Goal: Task Accomplishment & Management: Use online tool/utility

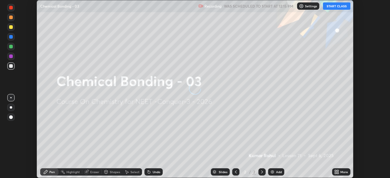
scroll to position [178, 390]
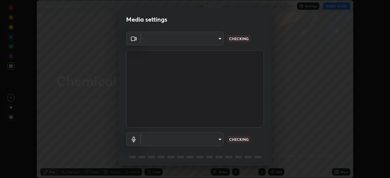
type input "cd196dca7ee3473cd0bbb3bb2826c5ea68ab4168b05a595dea54bdb54e95643a"
click at [211, 44] on body "Erase all Chemical Bonding - 03 Recording WAS SCHEDULED TO START AT 12:15 PM Se…" at bounding box center [195, 89] width 390 height 178
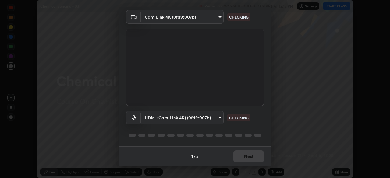
click at [195, 118] on body "Erase all Chemical Bonding - 03 Recording WAS SCHEDULED TO START AT 12:15 PM Se…" at bounding box center [195, 89] width 390 height 178
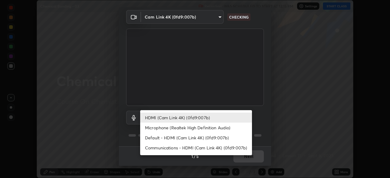
click at [183, 138] on li "Default - HDMI (Cam Link 4K) (0fd9:007b)" at bounding box center [196, 138] width 112 height 10
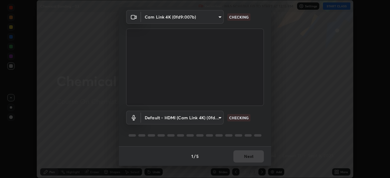
click at [191, 124] on body "Erase all Chemical Bonding - 03 Recording WAS SCHEDULED TO START AT 12:15 PM Se…" at bounding box center [195, 89] width 390 height 178
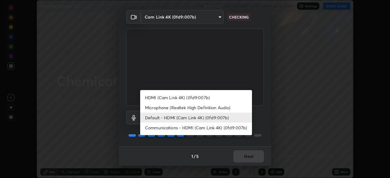
click at [198, 99] on li "HDMI (Cam Link 4K) (0fd9:007b)" at bounding box center [196, 98] width 112 height 10
type input "2bdc10f6ae9c4406f20c9fb49b8a8626d284a2025e191e6973dfb57aa05e85fd"
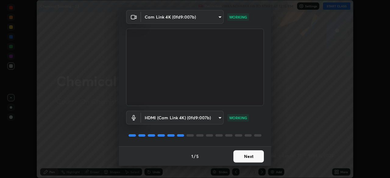
click at [245, 158] on button "Next" at bounding box center [249, 157] width 30 height 12
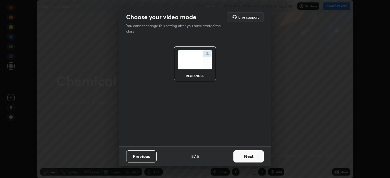
click at [253, 159] on button "Next" at bounding box center [249, 157] width 30 height 12
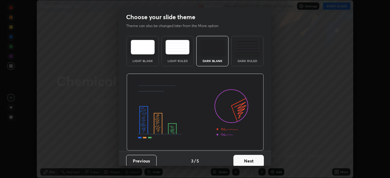
click at [257, 158] on button "Next" at bounding box center [249, 161] width 30 height 12
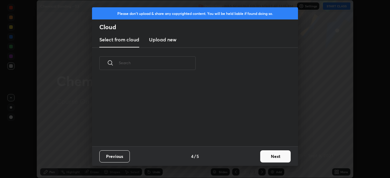
scroll to position [68, 196]
click at [276, 155] on button "Next" at bounding box center [275, 157] width 30 height 12
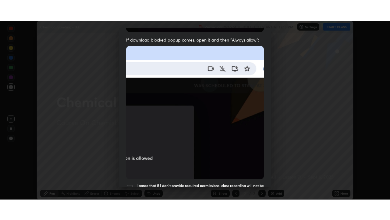
scroll to position [146, 0]
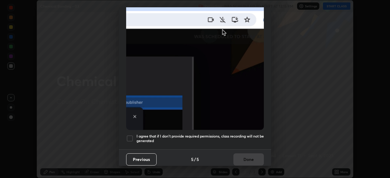
click at [132, 136] on div at bounding box center [129, 138] width 7 height 7
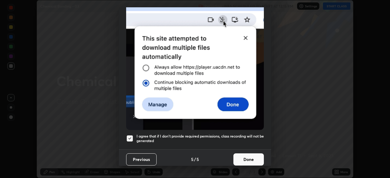
click at [241, 156] on button "Done" at bounding box center [249, 160] width 30 height 12
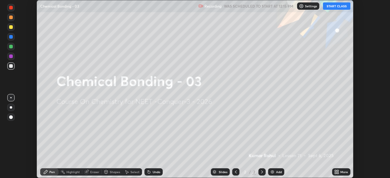
click at [343, 172] on div "More" at bounding box center [345, 172] width 8 height 3
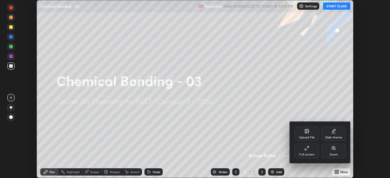
click at [311, 155] on div "Full screen" at bounding box center [306, 154] width 15 height 3
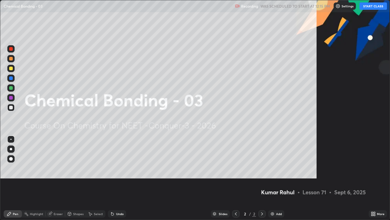
scroll to position [220, 390]
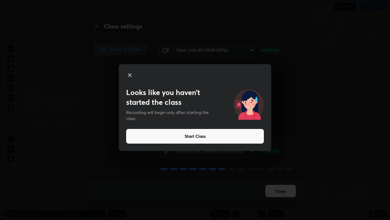
click at [226, 135] on button "Start Class" at bounding box center [195, 136] width 138 height 15
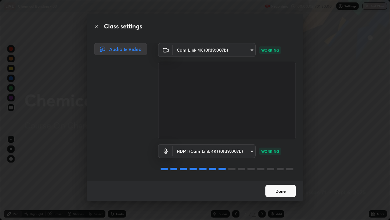
click at [289, 178] on button "Done" at bounding box center [281, 190] width 30 height 12
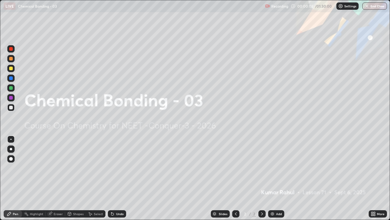
click at [281, 178] on div "Add" at bounding box center [279, 213] width 6 height 3
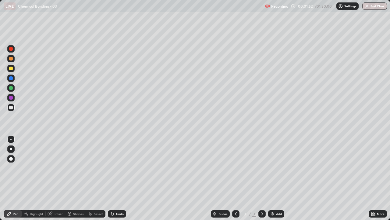
click at [10, 149] on div at bounding box center [11, 149] width 2 height 2
click at [12, 108] on div at bounding box center [11, 107] width 4 height 4
click at [56, 178] on div "Eraser" at bounding box center [58, 213] width 9 height 3
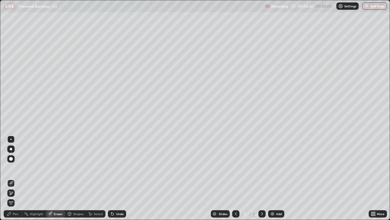
click at [17, 178] on div "Pen" at bounding box center [15, 213] width 5 height 3
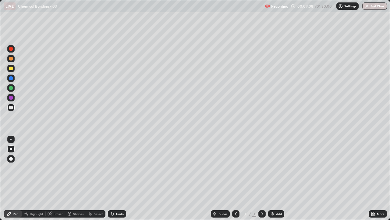
click at [262, 178] on div at bounding box center [262, 213] width 7 height 7
click at [277, 178] on div "Add" at bounding box center [276, 213] width 16 height 7
click at [262, 178] on icon at bounding box center [262, 213] width 5 height 5
click at [278, 178] on div "Add" at bounding box center [279, 213] width 6 height 3
click at [12, 70] on div at bounding box center [11, 68] width 4 height 4
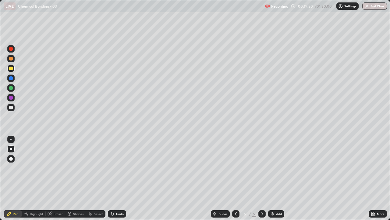
click at [261, 178] on icon at bounding box center [262, 213] width 5 height 5
click at [277, 178] on div "Add" at bounding box center [279, 213] width 6 height 3
click at [236, 178] on icon at bounding box center [236, 213] width 5 height 5
click at [260, 178] on icon at bounding box center [262, 213] width 5 height 5
click at [60, 178] on div "Eraser" at bounding box center [58, 213] width 9 height 3
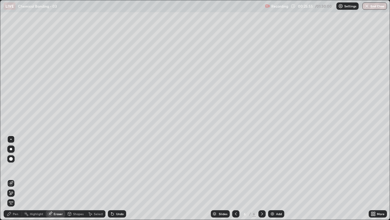
click at [19, 178] on div "Pen" at bounding box center [13, 213] width 18 height 7
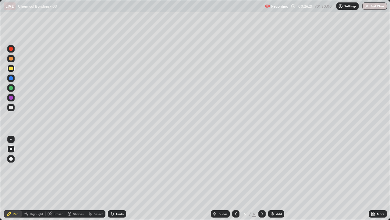
click at [56, 178] on div "Eraser" at bounding box center [56, 213] width 20 height 7
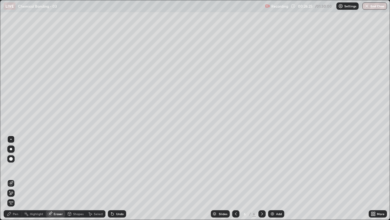
click at [16, 178] on div "Pen" at bounding box center [15, 213] width 5 height 3
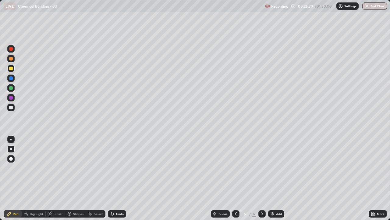
click at [264, 178] on div at bounding box center [262, 213] width 7 height 7
click at [276, 178] on div "Add" at bounding box center [279, 213] width 6 height 3
click at [58, 178] on div "Eraser" at bounding box center [58, 213] width 9 height 3
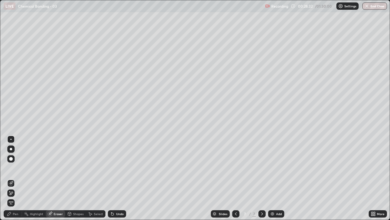
click at [15, 178] on div "Pen" at bounding box center [15, 213] width 5 height 3
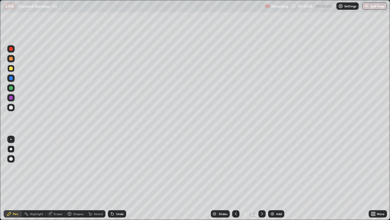
click at [262, 178] on icon at bounding box center [262, 213] width 5 height 5
click at [277, 178] on div "Add" at bounding box center [279, 213] width 6 height 3
click at [235, 178] on icon at bounding box center [236, 213] width 5 height 5
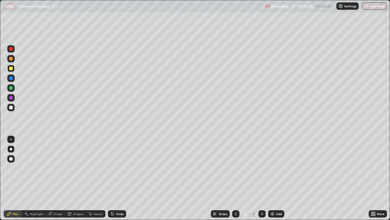
click at [238, 178] on div at bounding box center [235, 213] width 7 height 7
click at [264, 178] on div at bounding box center [262, 213] width 7 height 7
click at [235, 178] on icon at bounding box center [236, 213] width 5 height 5
click at [262, 178] on icon at bounding box center [262, 213] width 5 height 5
click at [264, 178] on div at bounding box center [262, 213] width 7 height 7
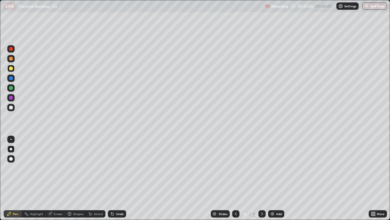
click at [262, 178] on icon at bounding box center [262, 213] width 5 height 5
click at [236, 178] on icon at bounding box center [236, 213] width 5 height 5
click at [262, 178] on icon at bounding box center [262, 213] width 5 height 5
click at [264, 178] on icon at bounding box center [262, 213] width 5 height 5
click at [11, 107] on div at bounding box center [11, 107] width 4 height 4
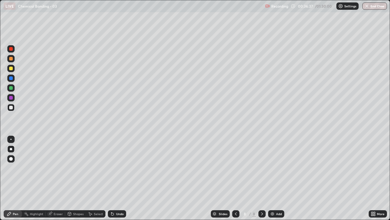
click at [235, 178] on icon at bounding box center [236, 213] width 5 height 5
click at [262, 178] on icon at bounding box center [262, 213] width 5 height 5
click at [59, 178] on div "Eraser" at bounding box center [58, 213] width 9 height 3
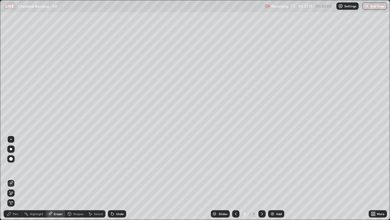
click at [17, 178] on div "Pen" at bounding box center [15, 213] width 5 height 3
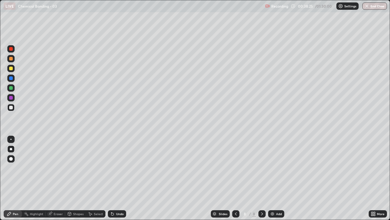
click at [262, 178] on icon at bounding box center [262, 213] width 5 height 5
click at [275, 178] on div "Add" at bounding box center [276, 213] width 16 height 7
click at [262, 178] on icon at bounding box center [262, 213] width 2 height 3
click at [278, 178] on div "Add" at bounding box center [279, 213] width 6 height 3
click at [57, 178] on div "Eraser" at bounding box center [58, 213] width 9 height 3
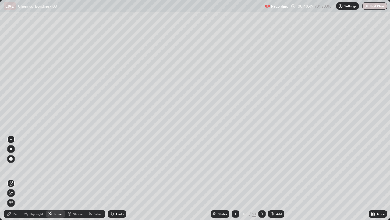
click at [16, 178] on div "Pen" at bounding box center [15, 213] width 5 height 3
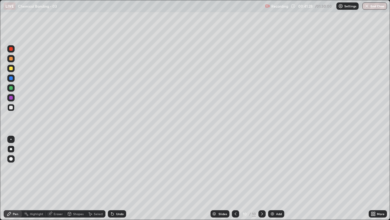
click at [237, 178] on icon at bounding box center [235, 213] width 5 height 5
click at [262, 178] on icon at bounding box center [262, 213] width 5 height 5
click at [234, 178] on icon at bounding box center [235, 213] width 5 height 5
click at [278, 178] on div "Add" at bounding box center [279, 213] width 6 height 3
click at [56, 178] on div "Eraser" at bounding box center [58, 213] width 9 height 3
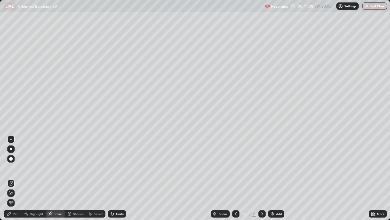
click at [17, 178] on div "Pen" at bounding box center [15, 213] width 5 height 3
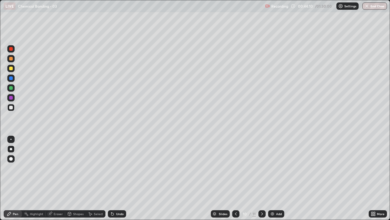
click at [236, 178] on icon at bounding box center [236, 213] width 5 height 5
click at [262, 178] on icon at bounding box center [262, 213] width 5 height 5
click at [260, 178] on icon at bounding box center [262, 213] width 5 height 5
click at [58, 178] on div "Eraser" at bounding box center [58, 213] width 9 height 3
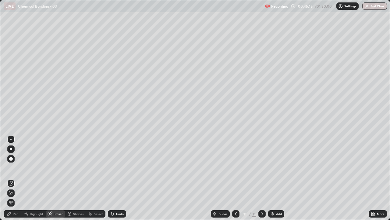
click at [16, 178] on div "Pen" at bounding box center [15, 213] width 5 height 3
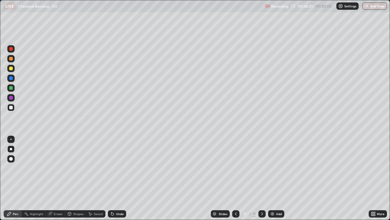
click at [262, 178] on icon at bounding box center [262, 213] width 5 height 5
click at [278, 178] on div "Add" at bounding box center [279, 213] width 6 height 3
click at [260, 178] on icon at bounding box center [262, 213] width 5 height 5
click at [276, 178] on div "Add" at bounding box center [279, 213] width 6 height 3
click at [235, 178] on icon at bounding box center [236, 213] width 5 height 5
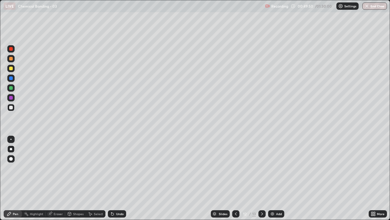
click at [262, 178] on icon at bounding box center [262, 213] width 5 height 5
click at [233, 178] on div at bounding box center [235, 213] width 7 height 7
click at [261, 178] on icon at bounding box center [262, 213] width 5 height 5
click at [58, 178] on div "Eraser" at bounding box center [58, 213] width 9 height 3
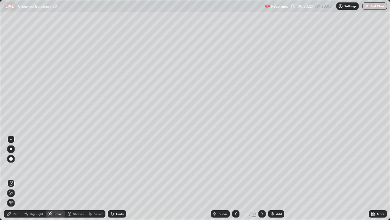
click at [58, 178] on div "Eraser" at bounding box center [58, 213] width 9 height 3
click at [16, 178] on div "Pen" at bounding box center [15, 213] width 5 height 3
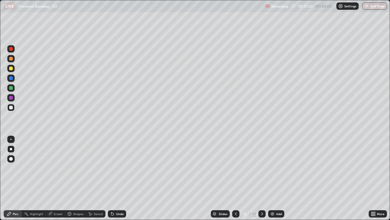
click at [262, 178] on icon at bounding box center [262, 213] width 5 height 5
click at [280, 178] on div "Add" at bounding box center [279, 213] width 6 height 3
click at [55, 178] on div "Eraser" at bounding box center [58, 213] width 9 height 3
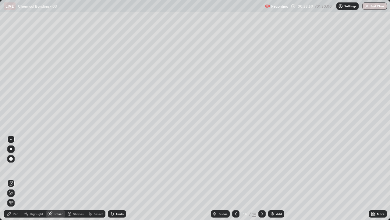
click at [15, 178] on div "Pen" at bounding box center [13, 213] width 18 height 7
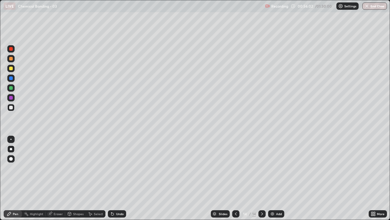
click at [262, 178] on icon at bounding box center [262, 213] width 5 height 5
click at [277, 178] on div "Add" at bounding box center [279, 213] width 6 height 3
click at [59, 178] on div "Eraser" at bounding box center [58, 213] width 9 height 3
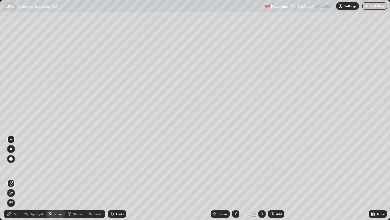
click at [16, 178] on div "Pen" at bounding box center [15, 213] width 5 height 3
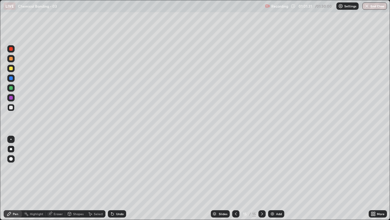
click at [262, 178] on icon at bounding box center [262, 213] width 5 height 5
click at [276, 178] on div "Add" at bounding box center [276, 213] width 16 height 7
click at [59, 178] on div "Eraser" at bounding box center [58, 213] width 9 height 3
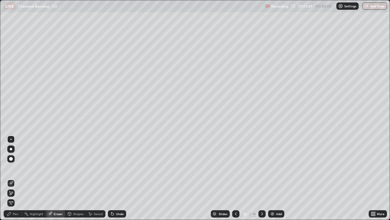
click at [17, 178] on div "Pen" at bounding box center [15, 213] width 5 height 3
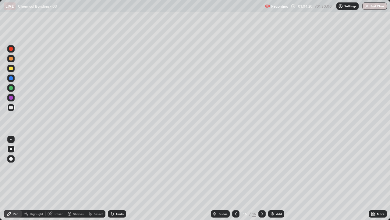
click at [61, 178] on div "Eraser" at bounding box center [58, 213] width 9 height 3
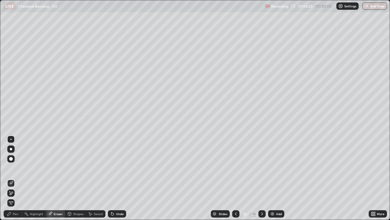
click at [14, 178] on div "Pen" at bounding box center [15, 213] width 5 height 3
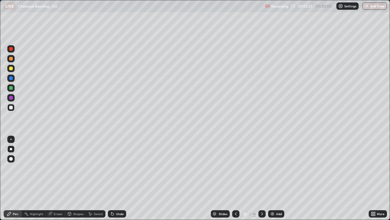
click at [58, 178] on div "Eraser" at bounding box center [58, 213] width 9 height 3
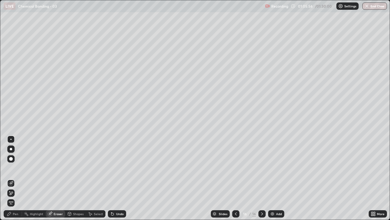
click at [16, 178] on div "Pen" at bounding box center [15, 213] width 5 height 3
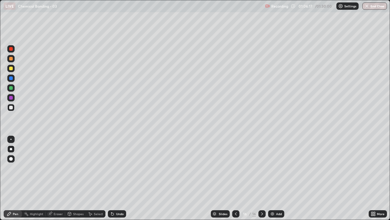
click at [58, 178] on div "Eraser" at bounding box center [58, 213] width 9 height 3
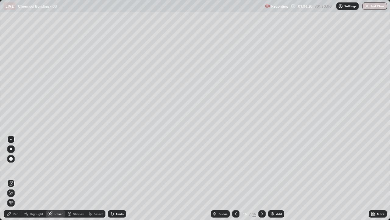
click at [15, 178] on div "Pen" at bounding box center [15, 213] width 5 height 3
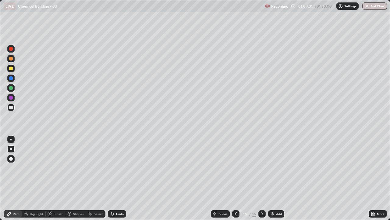
click at [56, 178] on div "Eraser" at bounding box center [58, 213] width 9 height 3
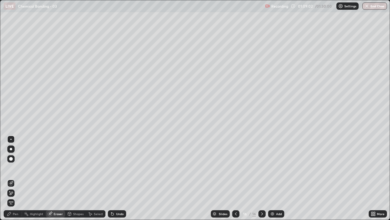
click at [15, 178] on div "Pen" at bounding box center [13, 213] width 18 height 7
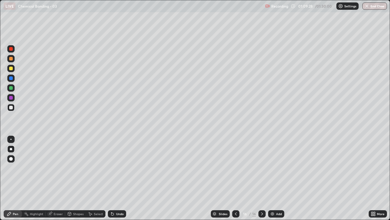
click at [262, 178] on icon at bounding box center [262, 213] width 5 height 5
click at [277, 178] on div "Add" at bounding box center [279, 213] width 6 height 3
click at [13, 108] on div at bounding box center [10, 107] width 7 height 7
click at [262, 178] on icon at bounding box center [262, 213] width 5 height 5
click at [278, 178] on div "Add" at bounding box center [279, 213] width 6 height 3
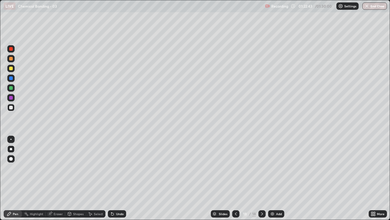
click at [238, 178] on icon at bounding box center [236, 213] width 5 height 5
click at [235, 178] on icon at bounding box center [236, 213] width 5 height 5
click at [237, 178] on icon at bounding box center [236, 213] width 5 height 5
click at [237, 178] on div at bounding box center [235, 213] width 7 height 7
click at [238, 178] on div at bounding box center [235, 213] width 7 height 7
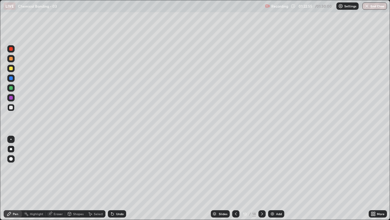
click at [238, 178] on div at bounding box center [235, 213] width 7 height 7
click at [236, 178] on icon at bounding box center [236, 213] width 5 height 5
click at [238, 178] on icon at bounding box center [236, 213] width 5 height 5
click at [235, 178] on icon at bounding box center [236, 213] width 5 height 5
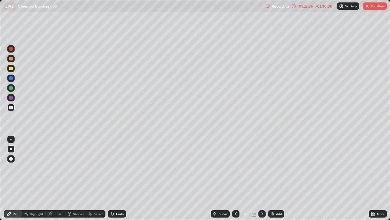
click at [263, 178] on icon at bounding box center [262, 213] width 5 height 5
click at [236, 178] on icon at bounding box center [236, 213] width 5 height 5
click at [375, 3] on button "End Class" at bounding box center [375, 5] width 24 height 7
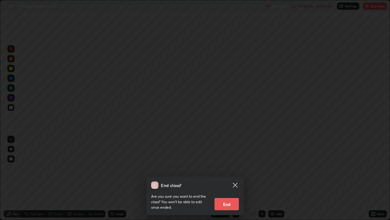
click at [225, 178] on button "End" at bounding box center [227, 204] width 24 height 12
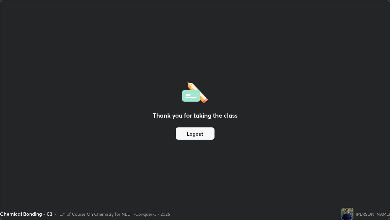
click at [194, 133] on button "Logout" at bounding box center [195, 133] width 39 height 12
